Goal: Task Accomplishment & Management: Use online tool/utility

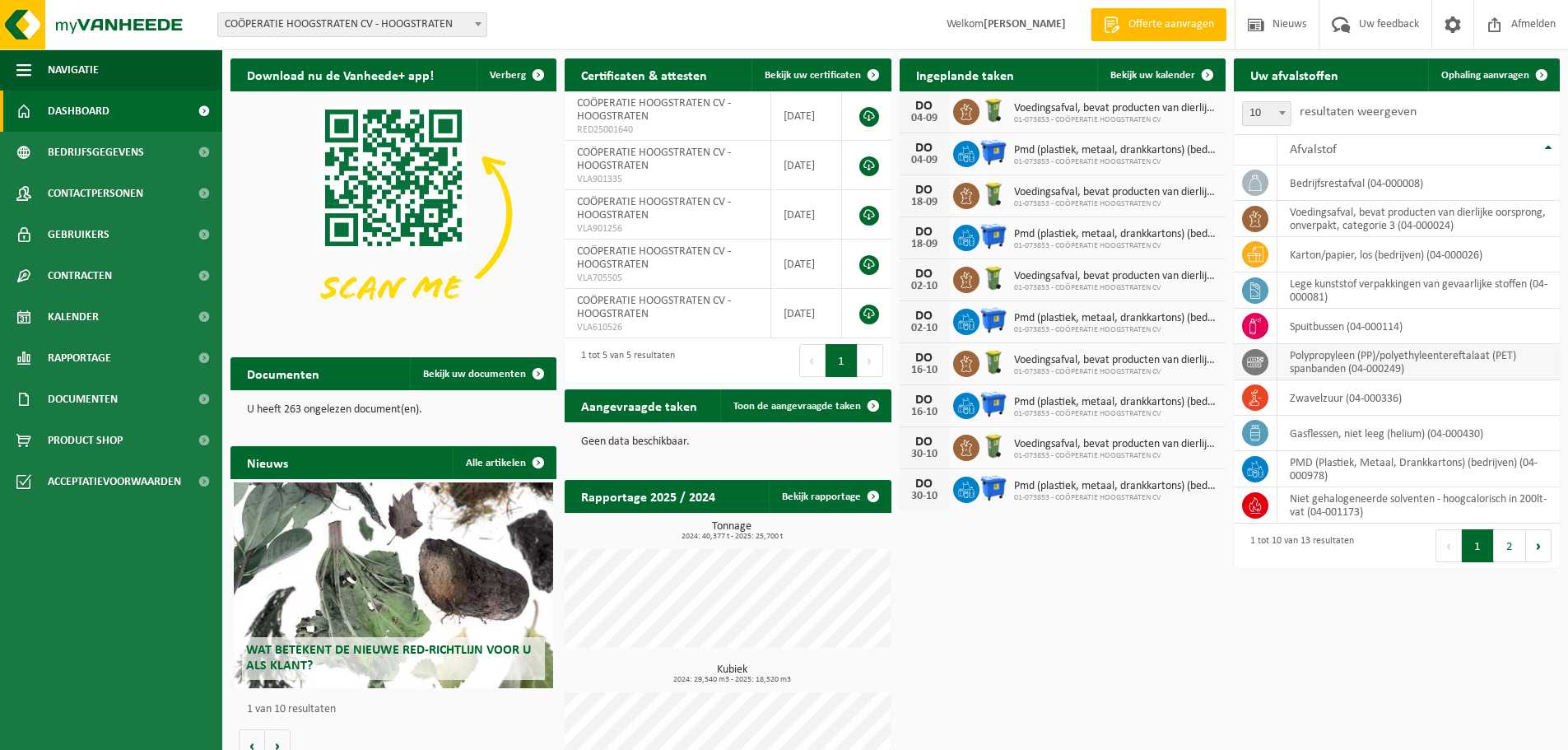
click at [1362, 366] on td "polypropyleen (PP)/polyethyleentereftalaat (PET) spanbanden (04-000249)" at bounding box center [1419, 362] width 283 height 36
click at [1255, 362] on icon at bounding box center [1254, 362] width 16 height 16
click at [1499, 75] on span "Ophaling aanvragen" at bounding box center [1485, 75] width 88 height 11
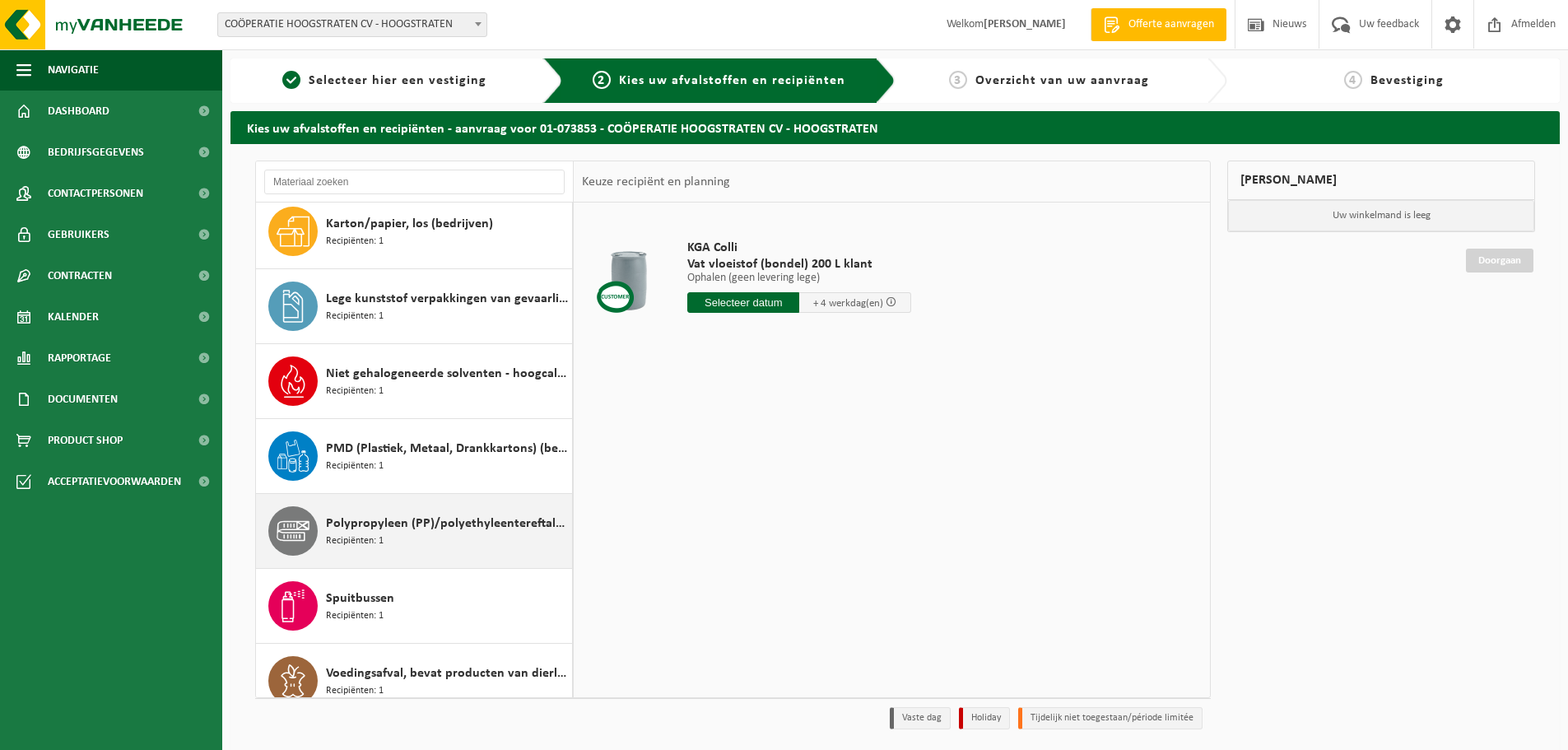
click at [442, 525] on span "Polypropyleen (PP)/polyethyleentereftalaat (PET) spanbanden" at bounding box center [447, 524] width 242 height 19
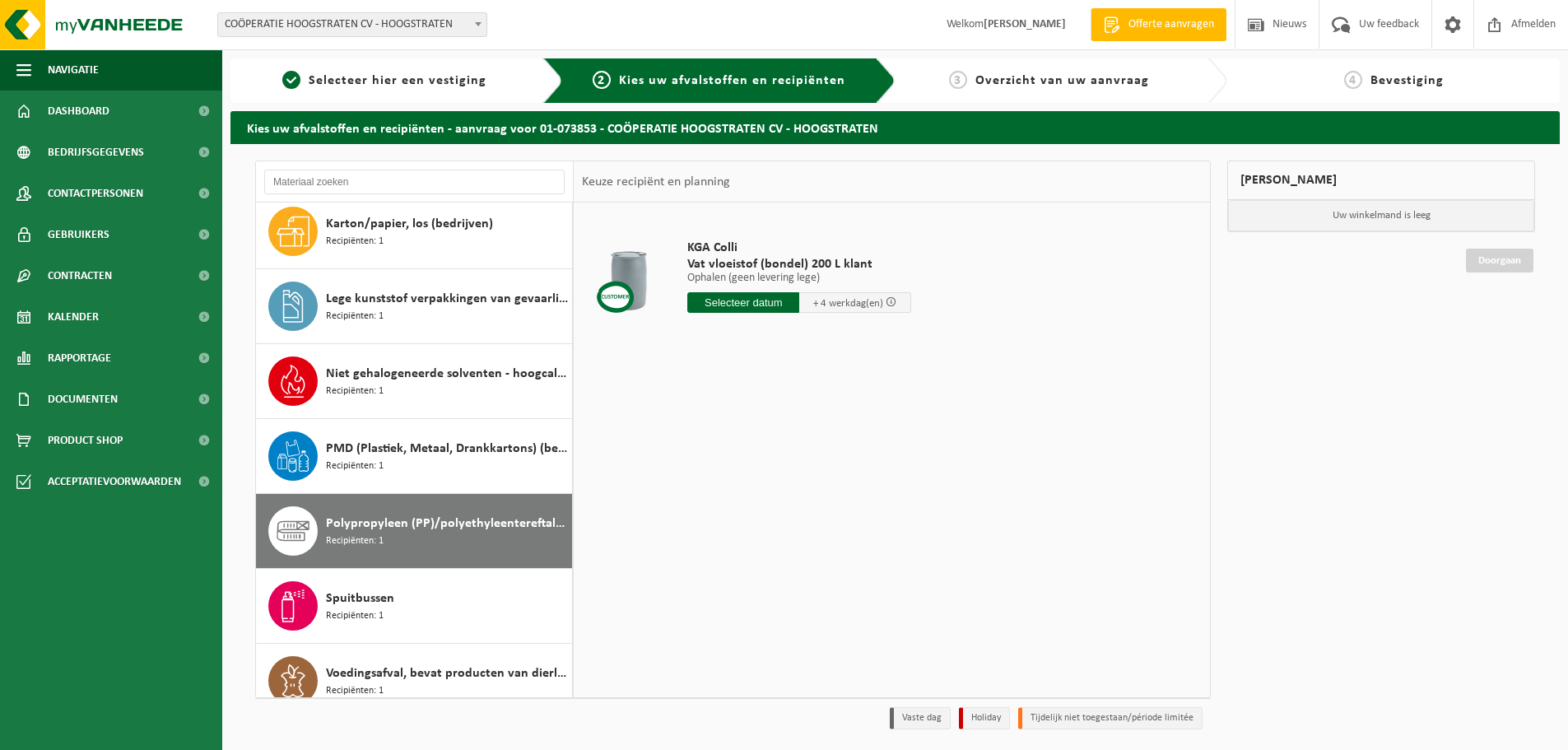
scroll to position [404, 0]
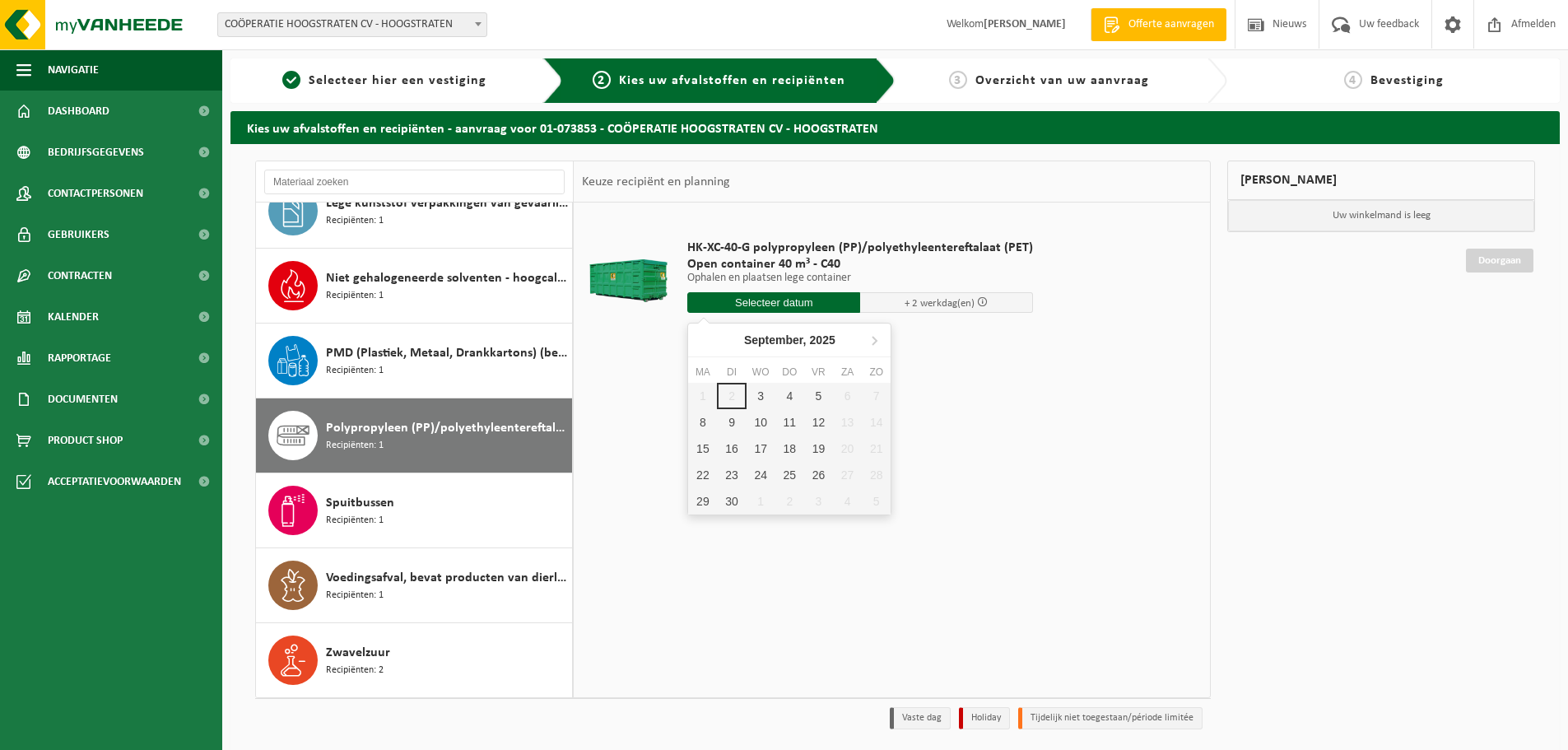
click at [777, 304] on input "text" at bounding box center [773, 302] width 173 height 20
click at [697, 415] on div "8" at bounding box center [703, 422] width 29 height 26
type input "Van 2025-09-08"
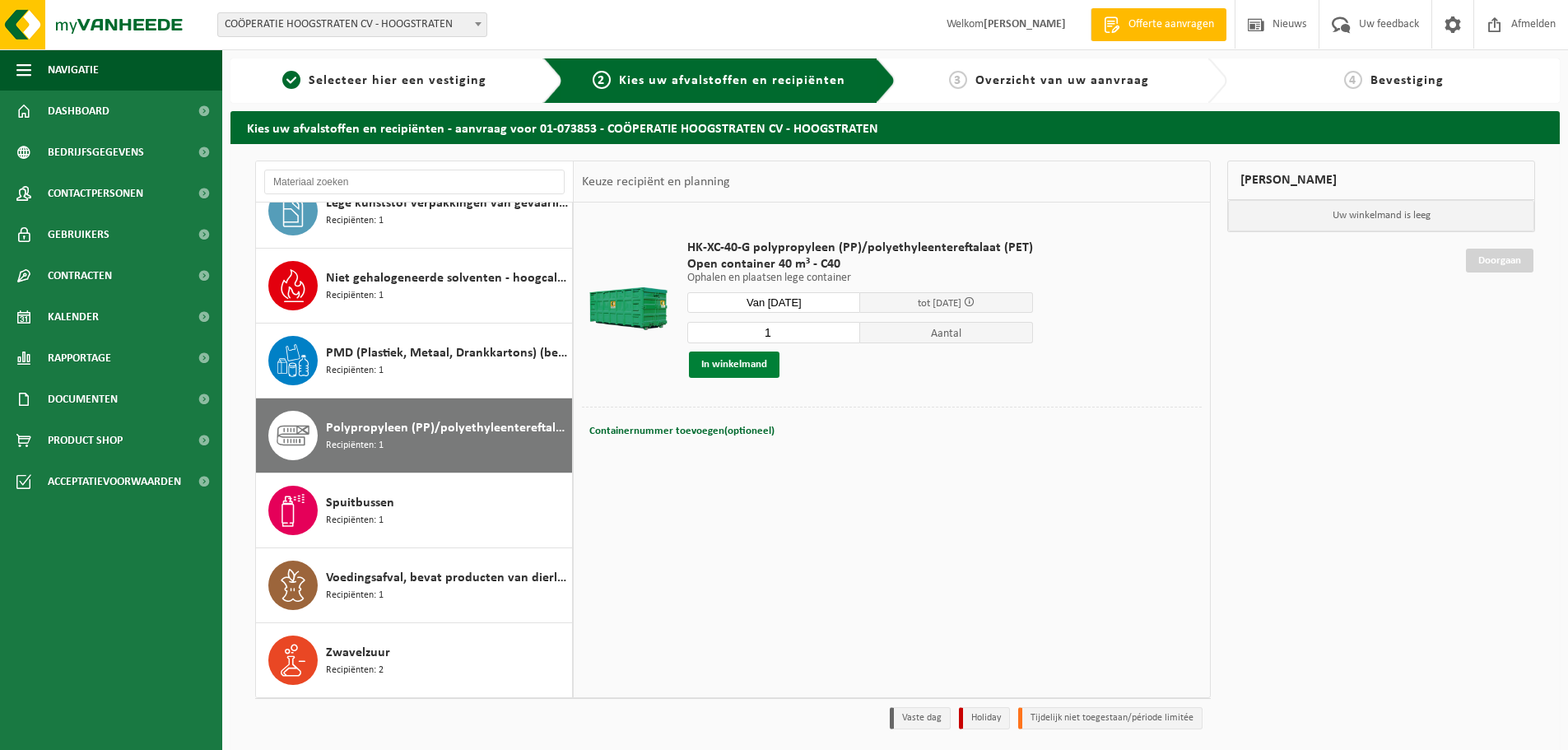
click at [761, 360] on button "In winkelmand" at bounding box center [735, 364] width 91 height 26
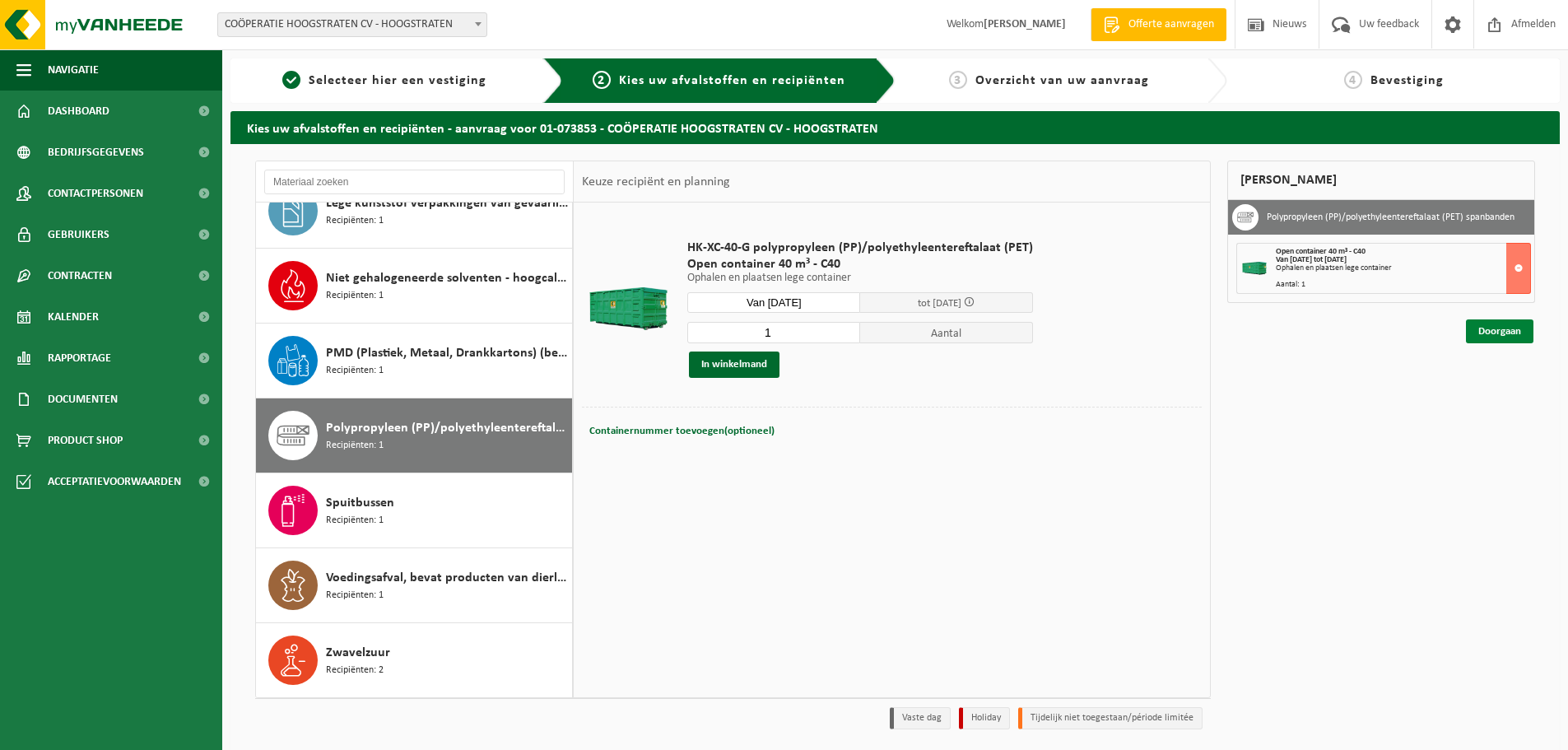
click at [1517, 327] on link "Doorgaan" at bounding box center [1500, 331] width 68 height 24
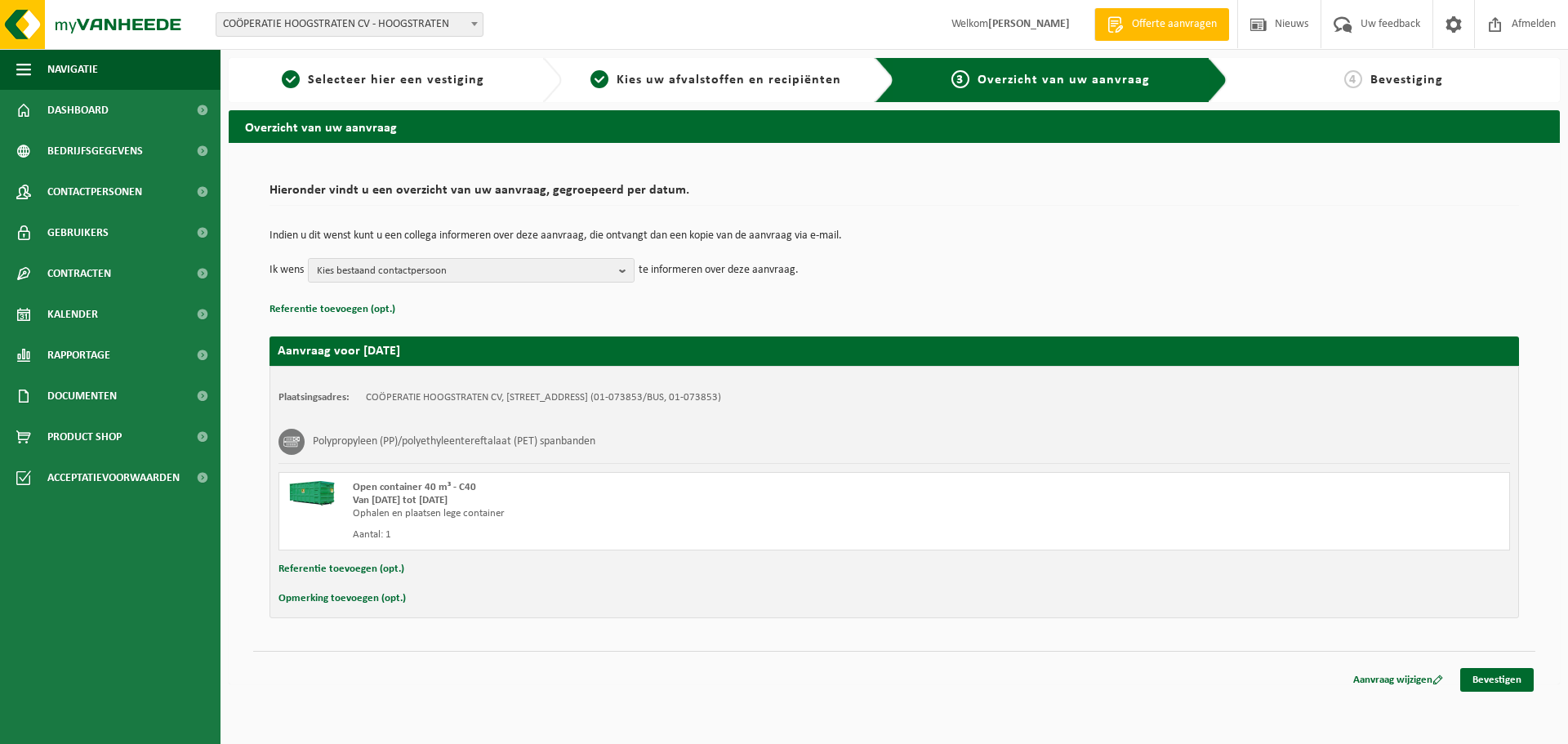
click at [362, 569] on button "Referentie toevoegen (opt.)" at bounding box center [341, 569] width 126 height 21
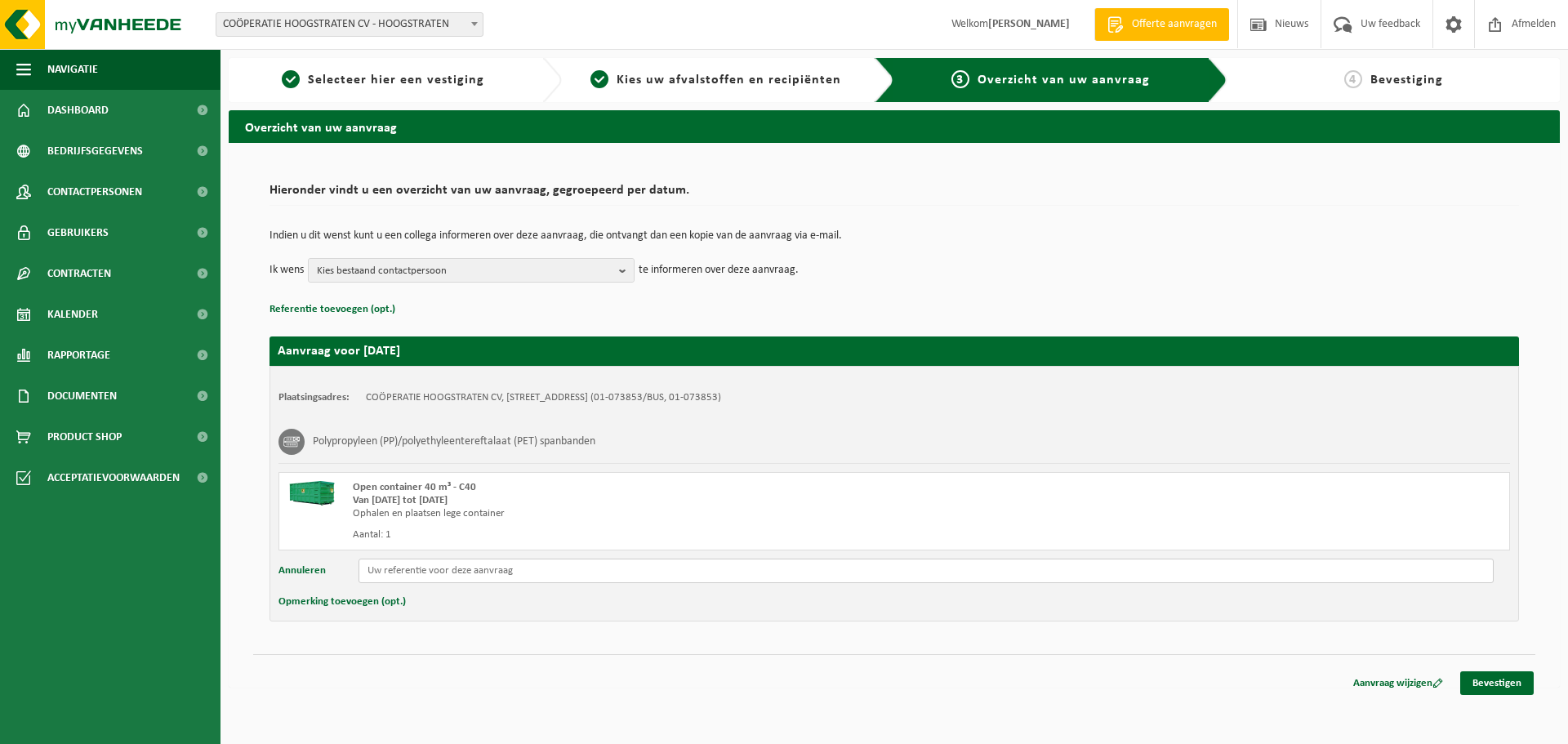
click at [415, 573] on input "text" at bounding box center [926, 571] width 1135 height 25
type input "Ophaling gebruikte snoerbanden"
click at [1495, 680] on link "Bevestigen" at bounding box center [1497, 683] width 74 height 24
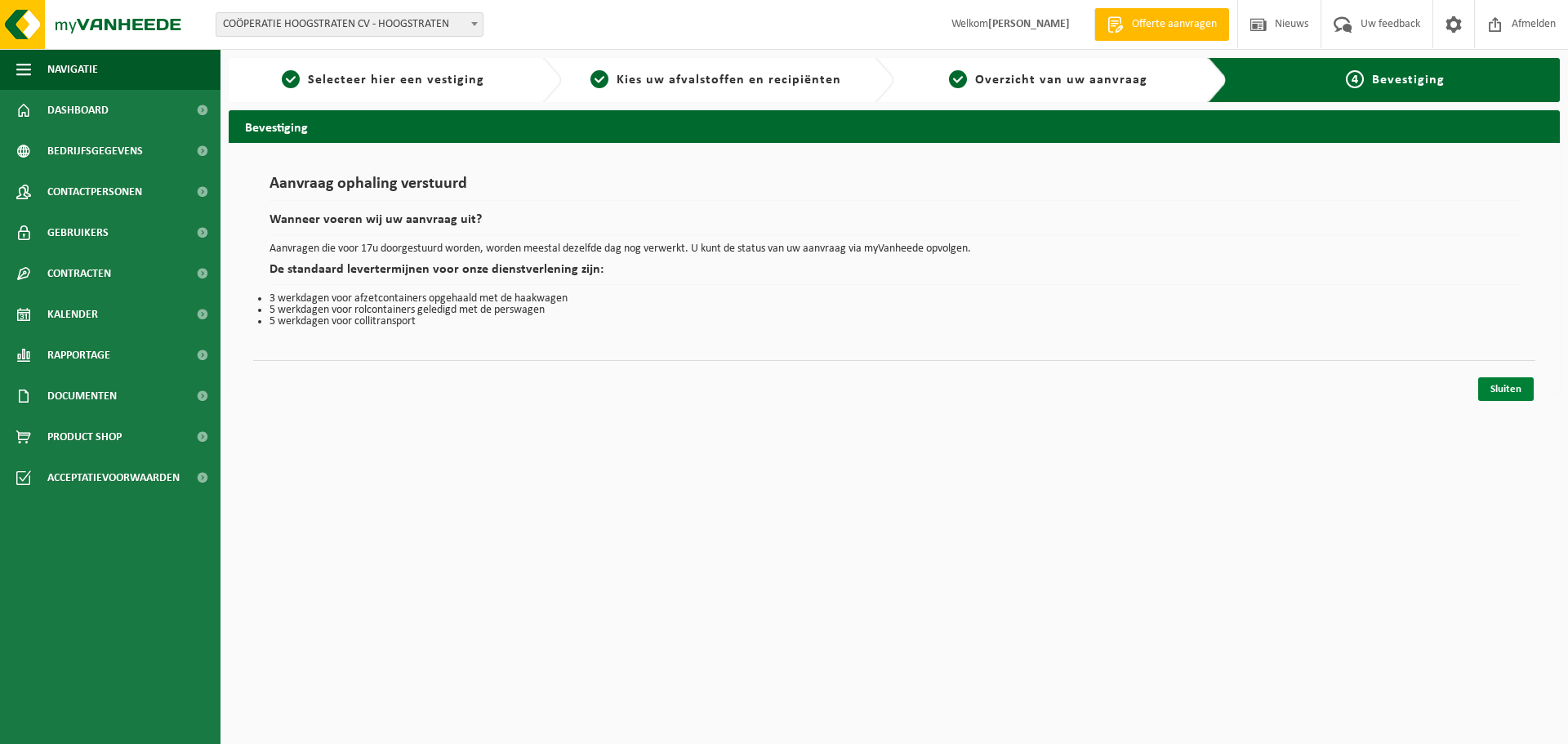
click at [1508, 387] on link "Sluiten" at bounding box center [1506, 389] width 56 height 24
